Goal: Task Accomplishment & Management: Use online tool/utility

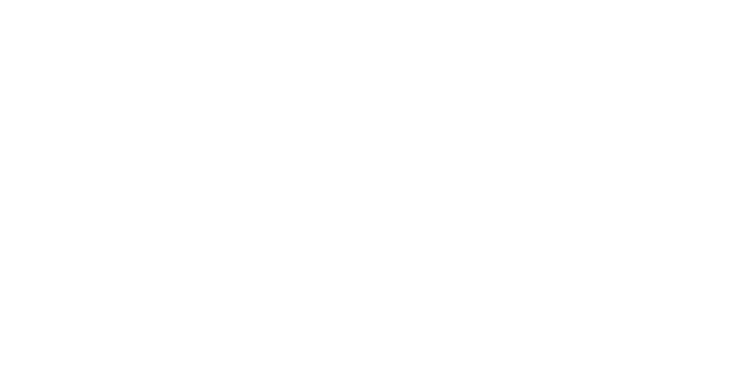
click at [153, 161] on button "Tracking" at bounding box center [98, 158] width 110 height 29
click at [476, 325] on icon "button" at bounding box center [474, 326] width 6 height 6
type input "m"
click at [739, 309] on div "[PERSON_NAME]" at bounding box center [369, 315] width 739 height 12
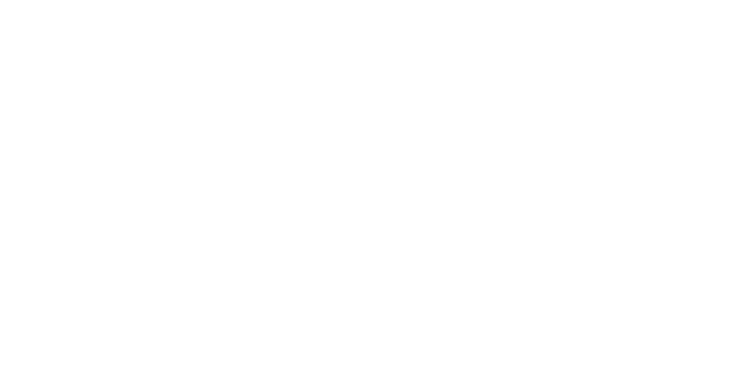
type input "m"
click at [365, 182] on button "Clock On" at bounding box center [333, 183] width 64 height 18
